Goal: Information Seeking & Learning: Understand process/instructions

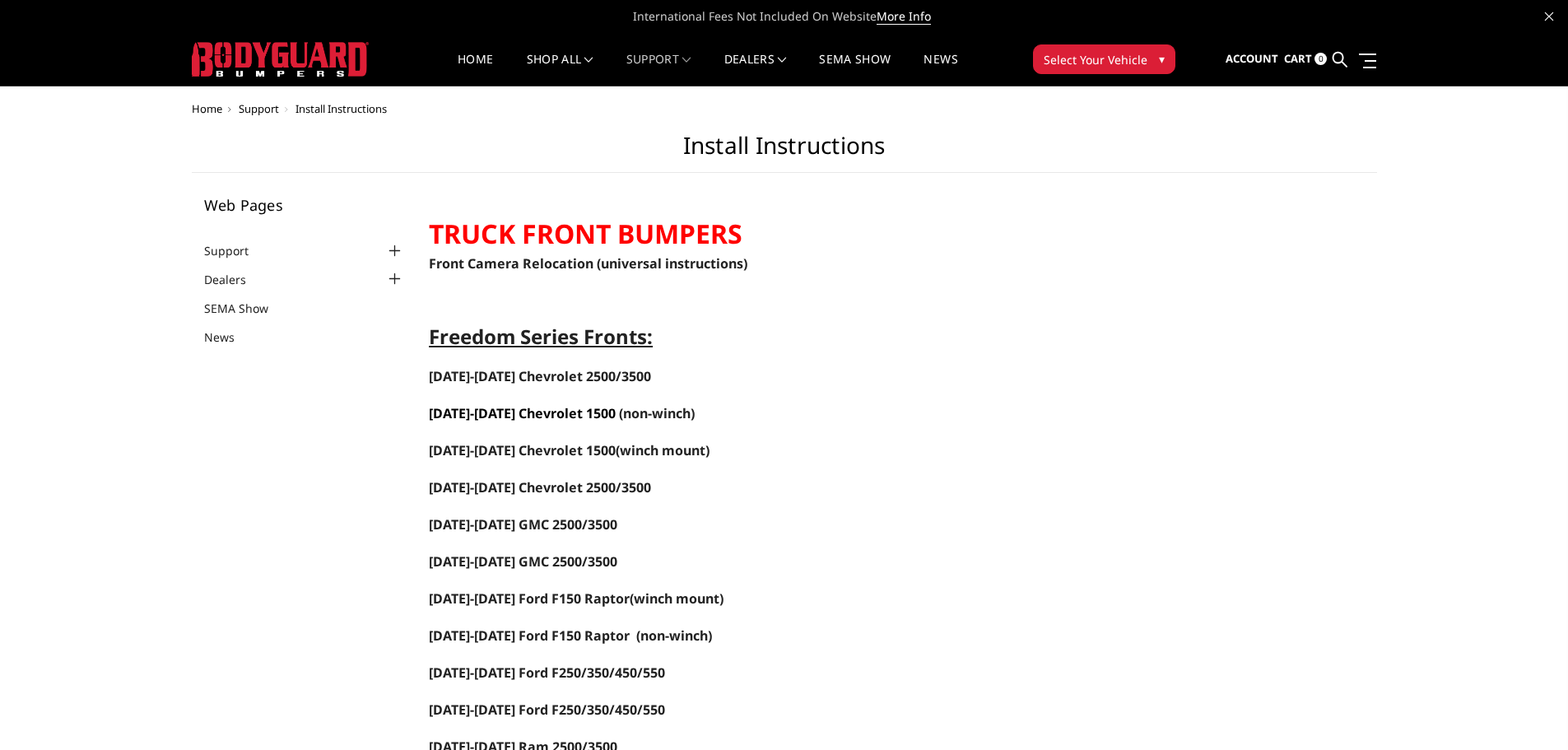
click at [533, 407] on span "[DATE]-[DATE] Chevrolet 1500" at bounding box center [522, 413] width 187 height 18
click at [536, 413] on span "[DATE]-[DATE] Chevrolet 1500" at bounding box center [522, 413] width 187 height 18
click at [509, 518] on link "[DATE]-[DATE] GMC 2500/3500" at bounding box center [522, 524] width 188 height 18
click at [553, 410] on span "[DATE]-[DATE] Chevrolet 1500" at bounding box center [522, 413] width 187 height 18
click at [524, 412] on span "[DATE]-[DATE] Chevrolet 1500" at bounding box center [522, 413] width 187 height 18
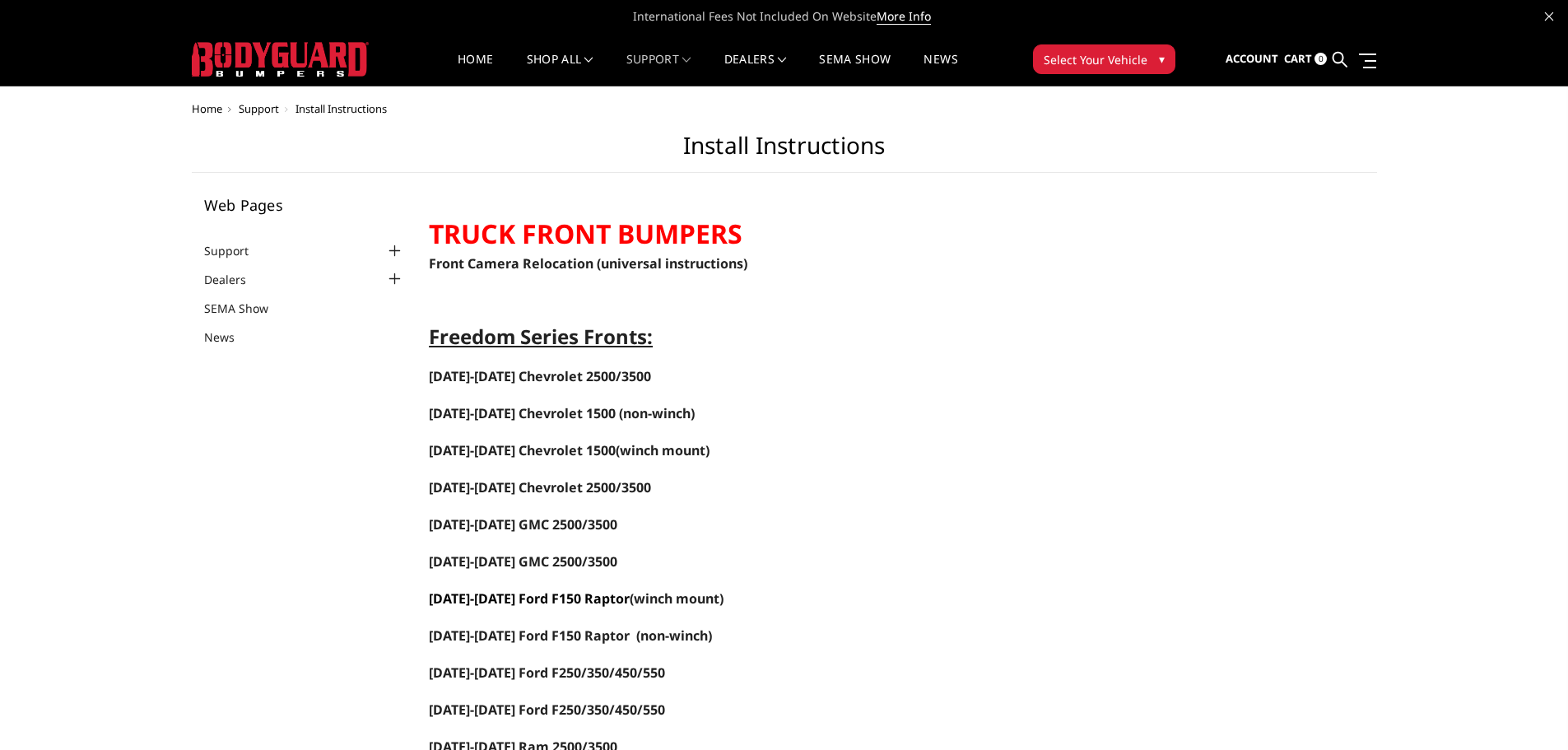
click at [504, 596] on link "[DATE]-[DATE] Ford F150 Raptor" at bounding box center [529, 598] width 201 height 18
click at [525, 409] on span "[DATE]-[DATE] Chevrolet 1500" at bounding box center [522, 413] width 187 height 18
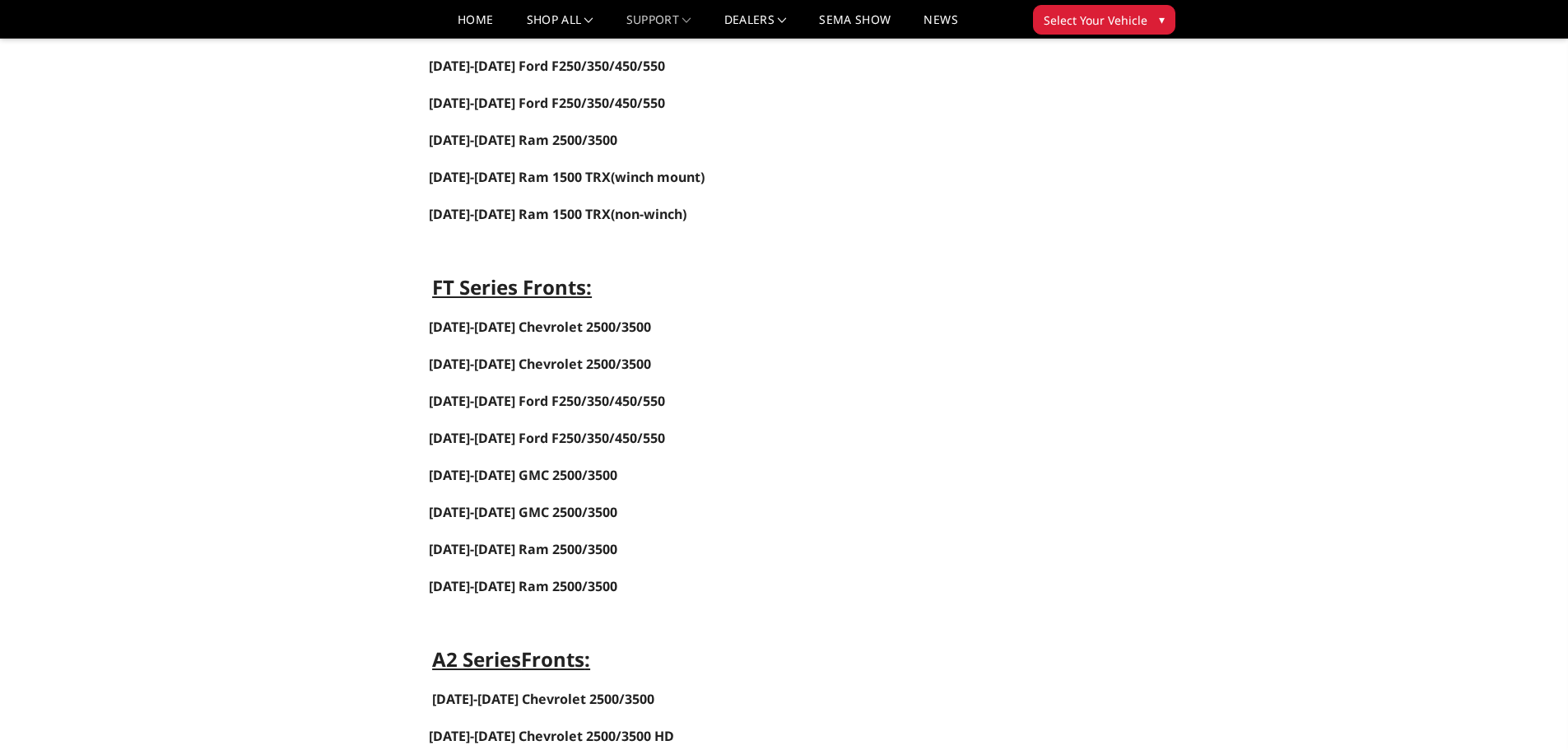
scroll to position [576, 0]
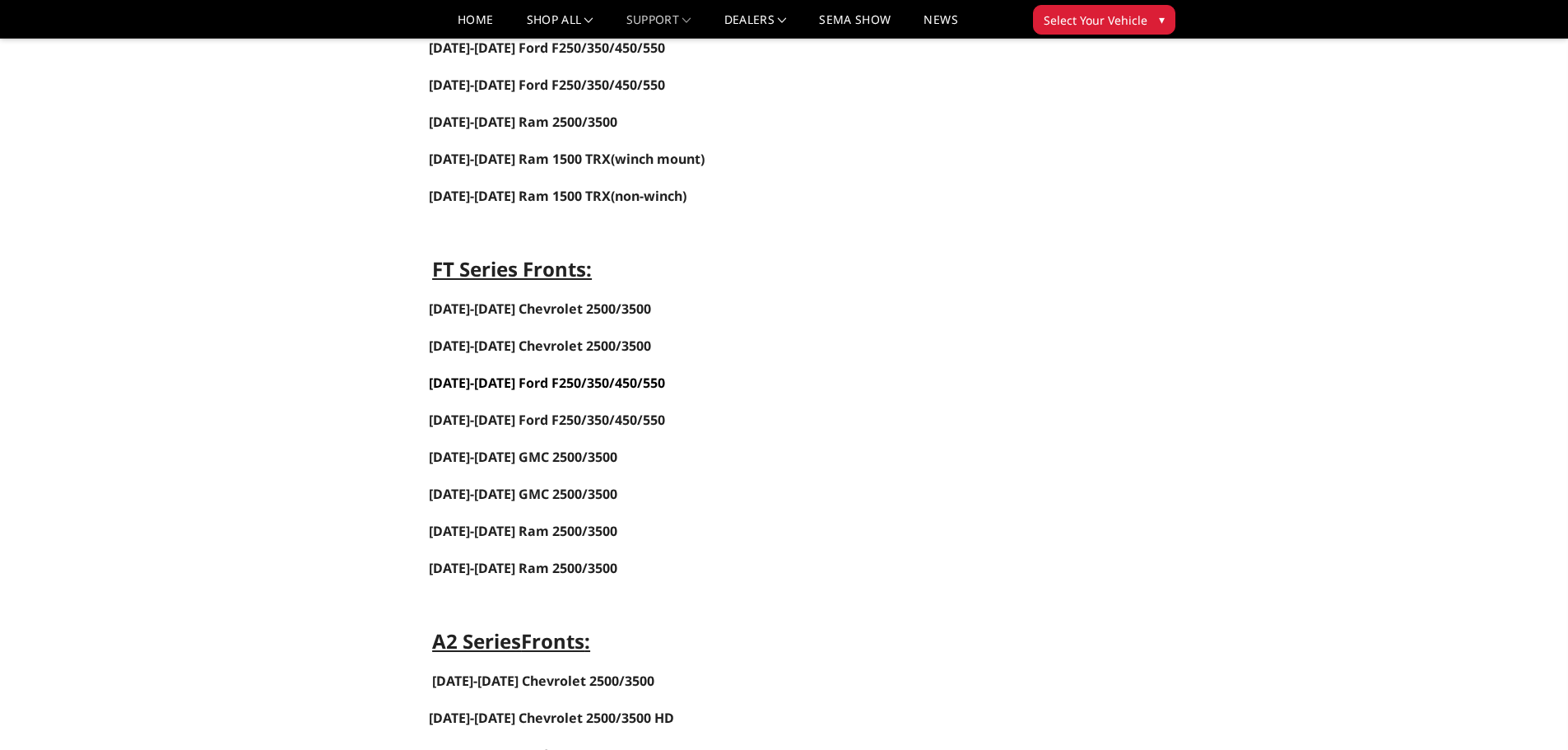
click at [507, 379] on span "[DATE]-[DATE] Ford F250/350/450/550" at bounding box center [546, 382] width 236 height 18
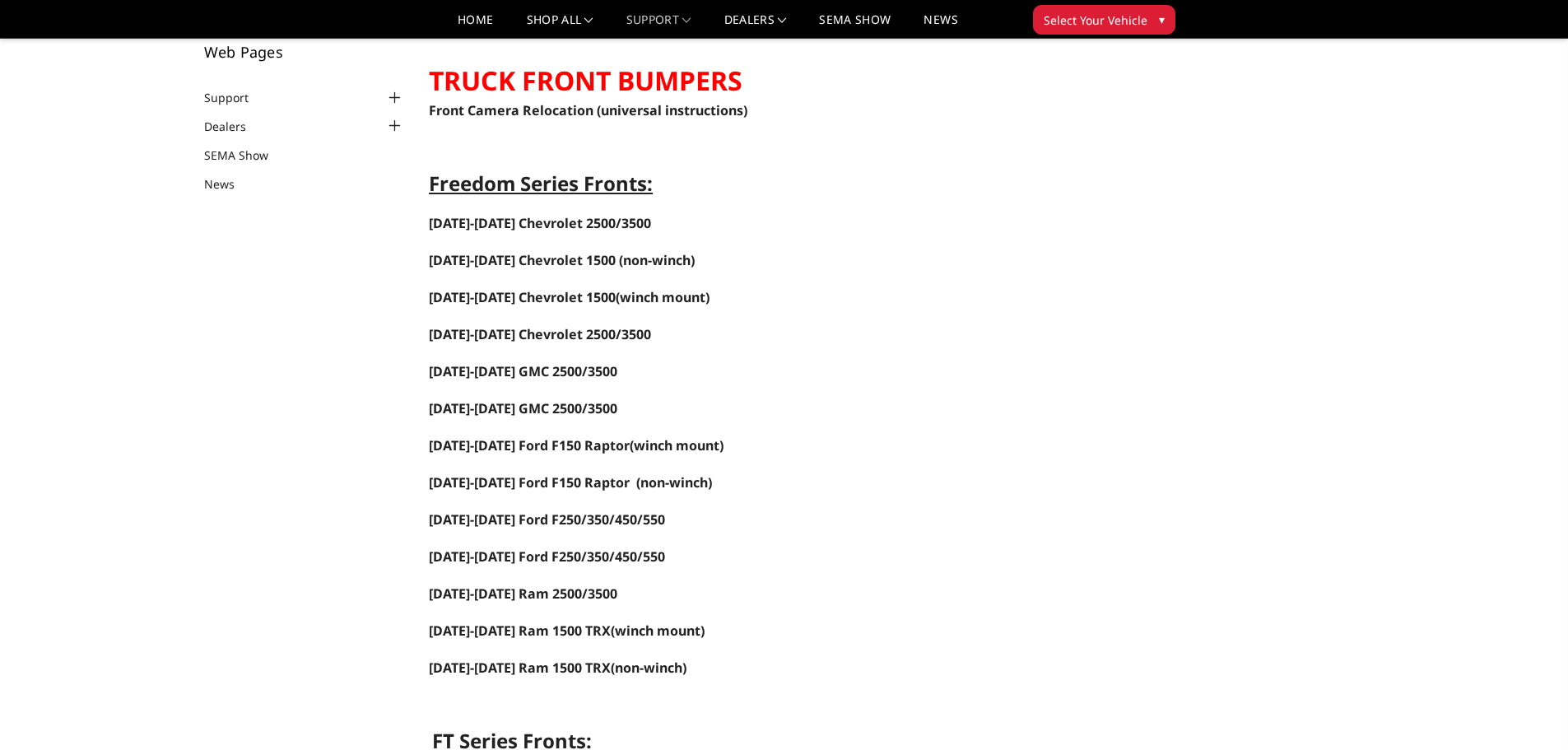
scroll to position [82, 0]
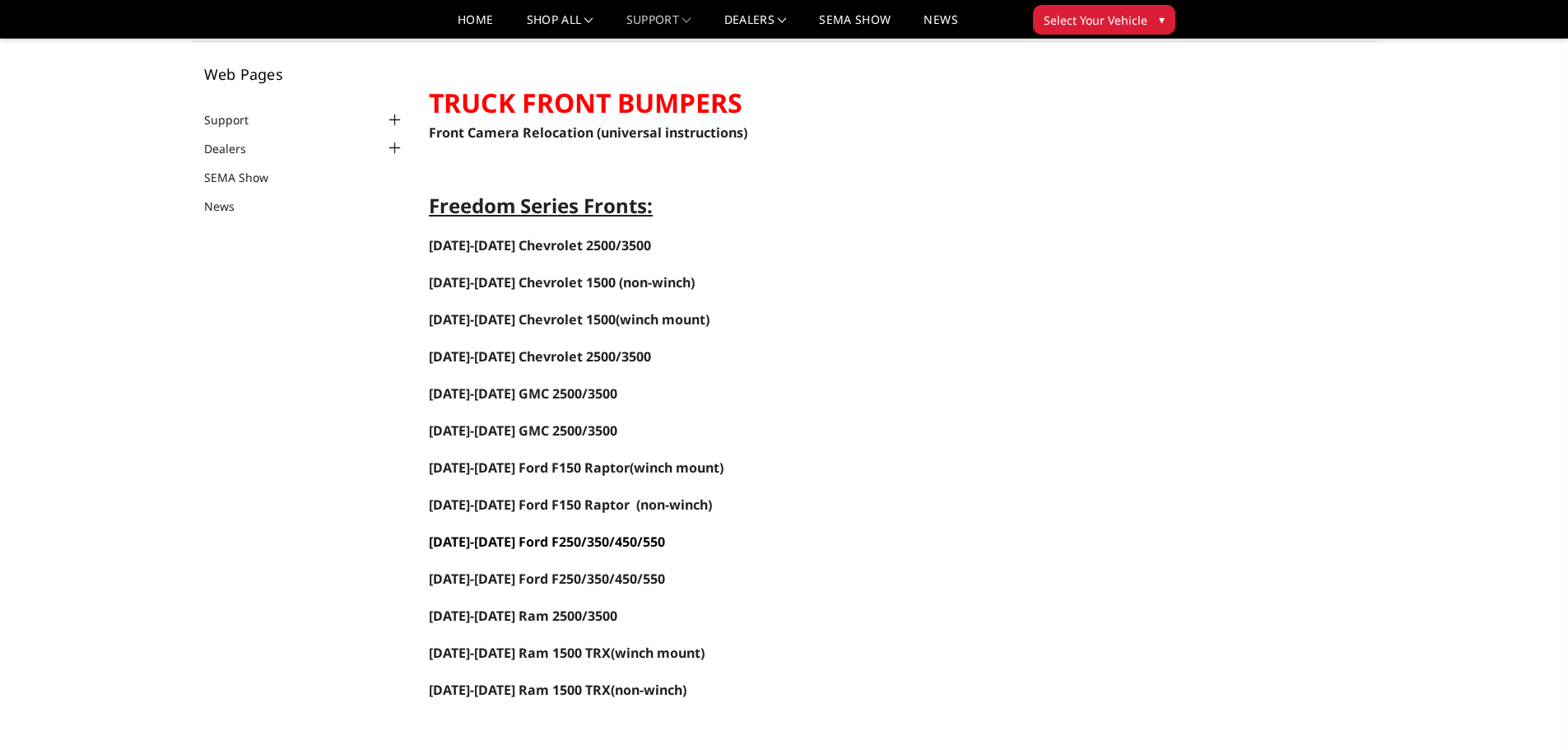
click at [556, 540] on span "[DATE]-[DATE] Ford F250/350/450/550" at bounding box center [546, 542] width 236 height 18
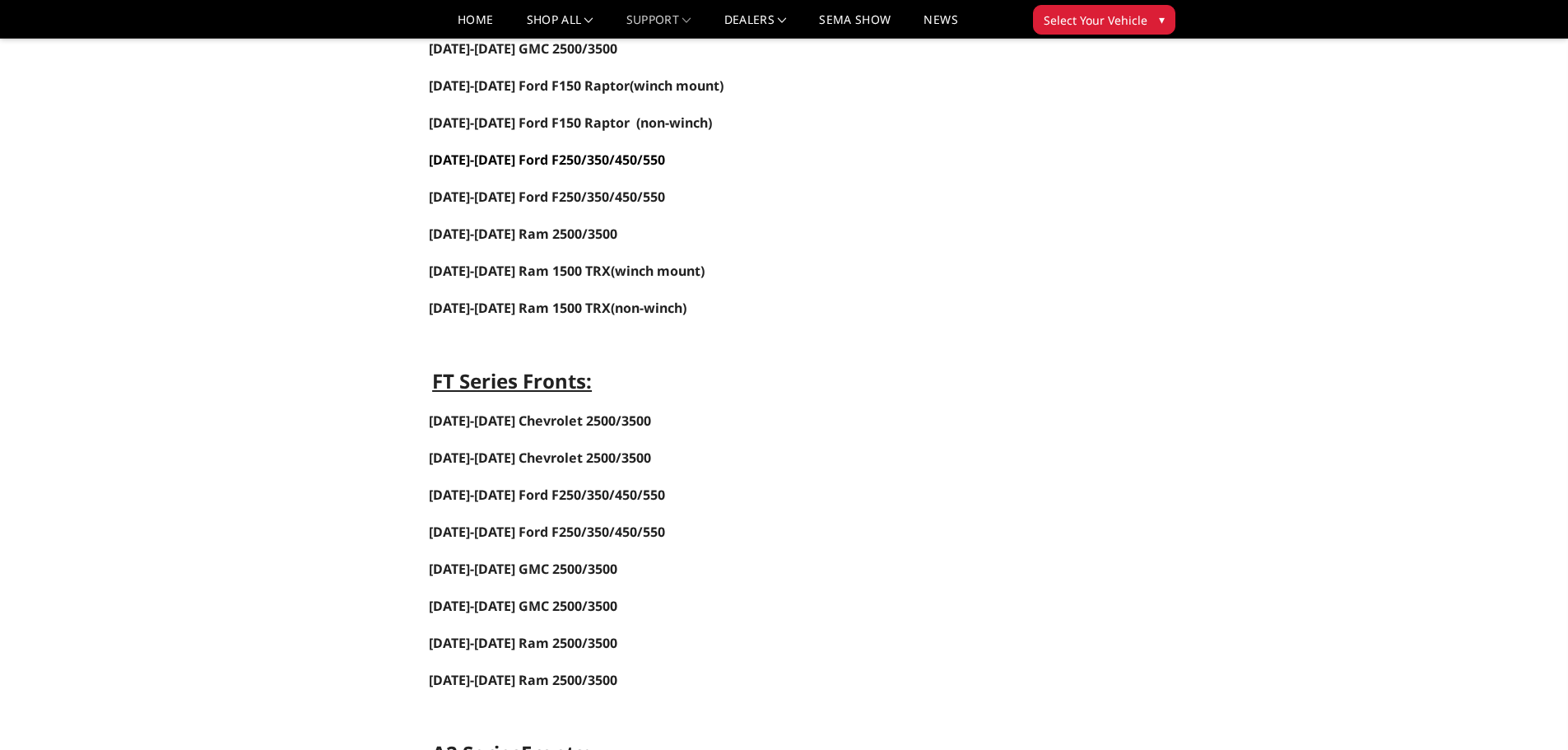
scroll to position [494, 0]
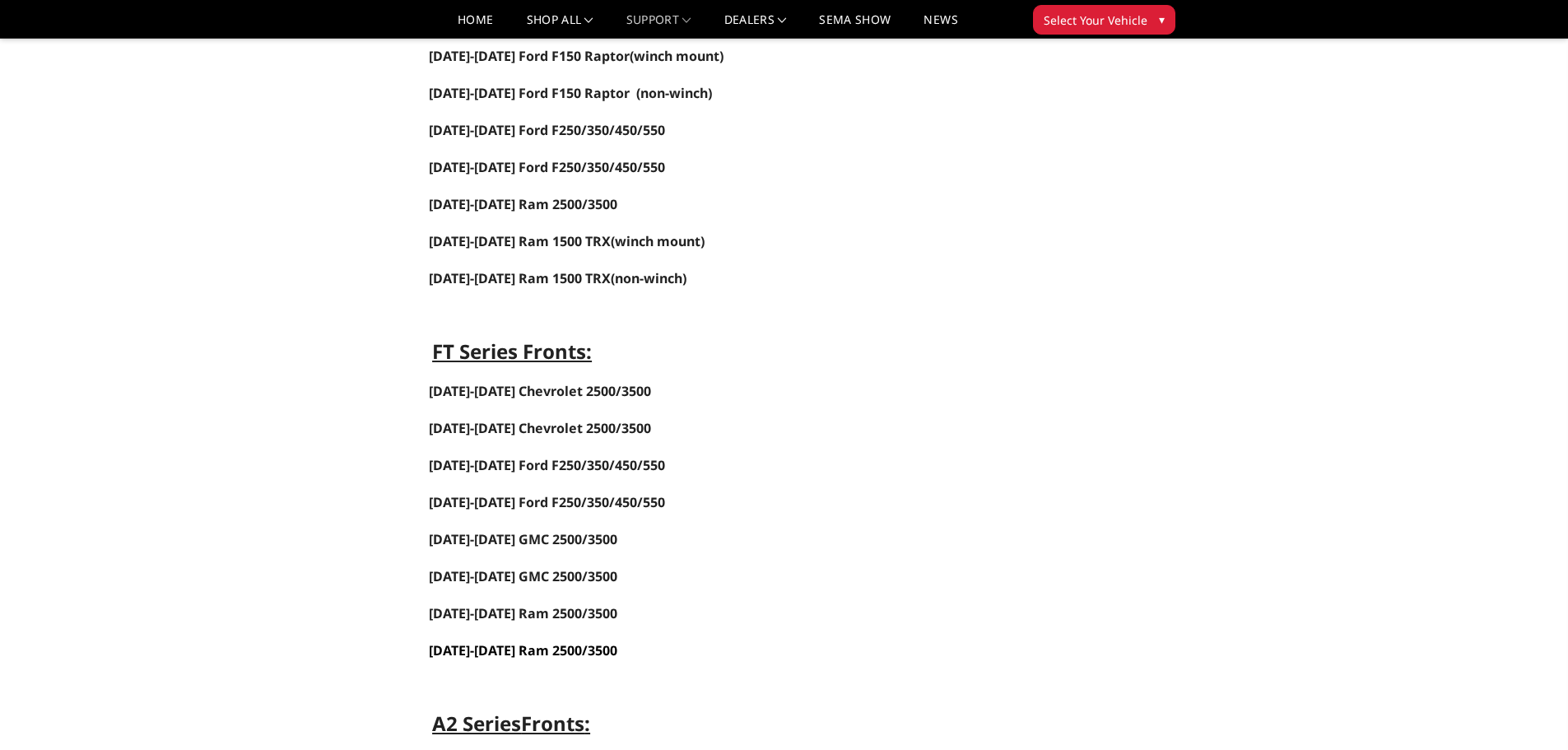
click at [511, 644] on span "[DATE]-[DATE] Ram 2500/3500" at bounding box center [522, 651] width 188 height 18
